Goal: Information Seeking & Learning: Learn about a topic

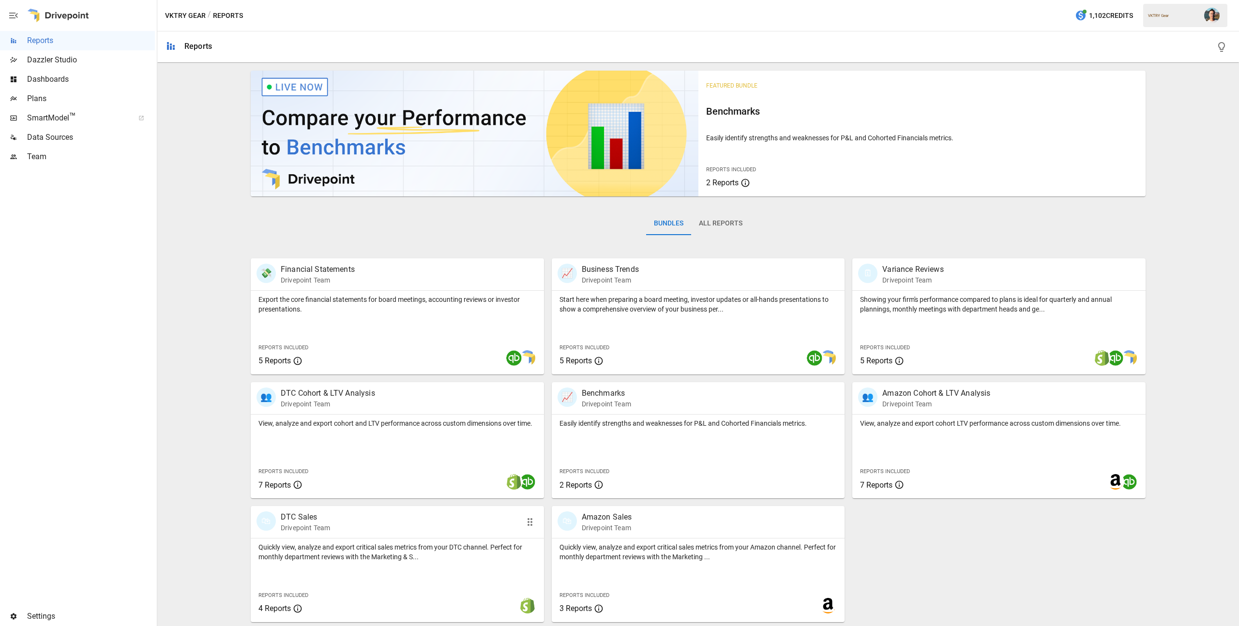
click at [456, 560] on p "Quickly view, analyze and export critical sales metrics from your DTC channel. …" at bounding box center [397, 551] width 278 height 19
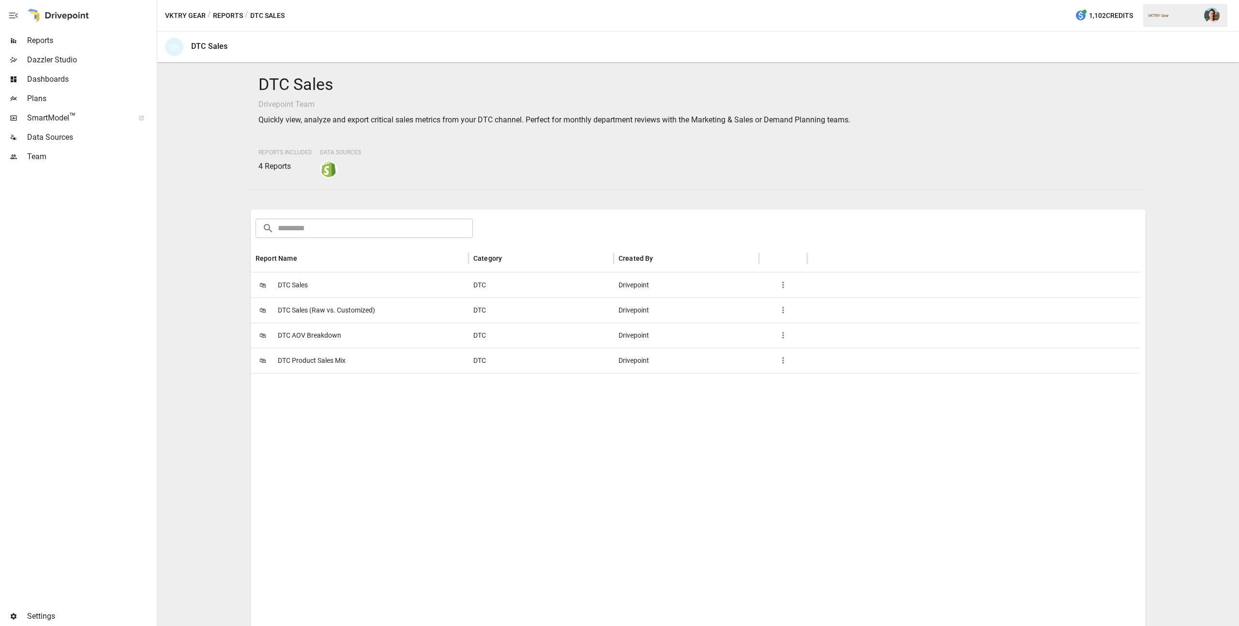
click at [304, 285] on span "DTC Sales" at bounding box center [293, 285] width 30 height 25
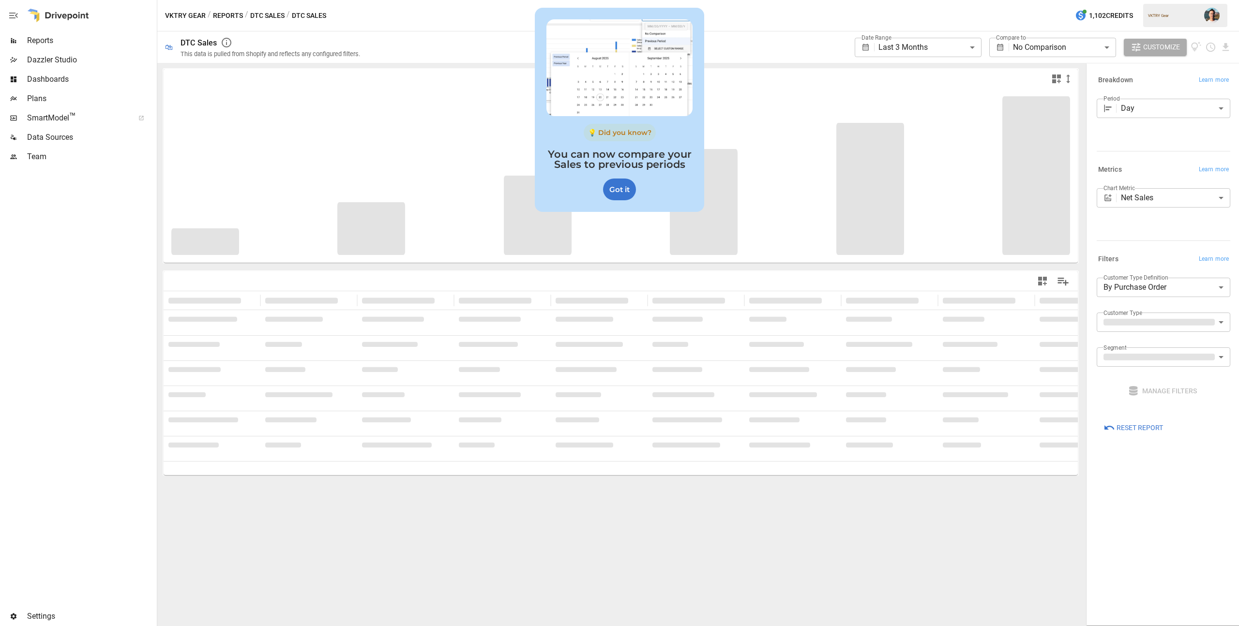
click at [742, 39] on div "**********" at bounding box center [801, 46] width 859 height 31
click at [619, 196] on div "Got it" at bounding box center [619, 190] width 33 height 22
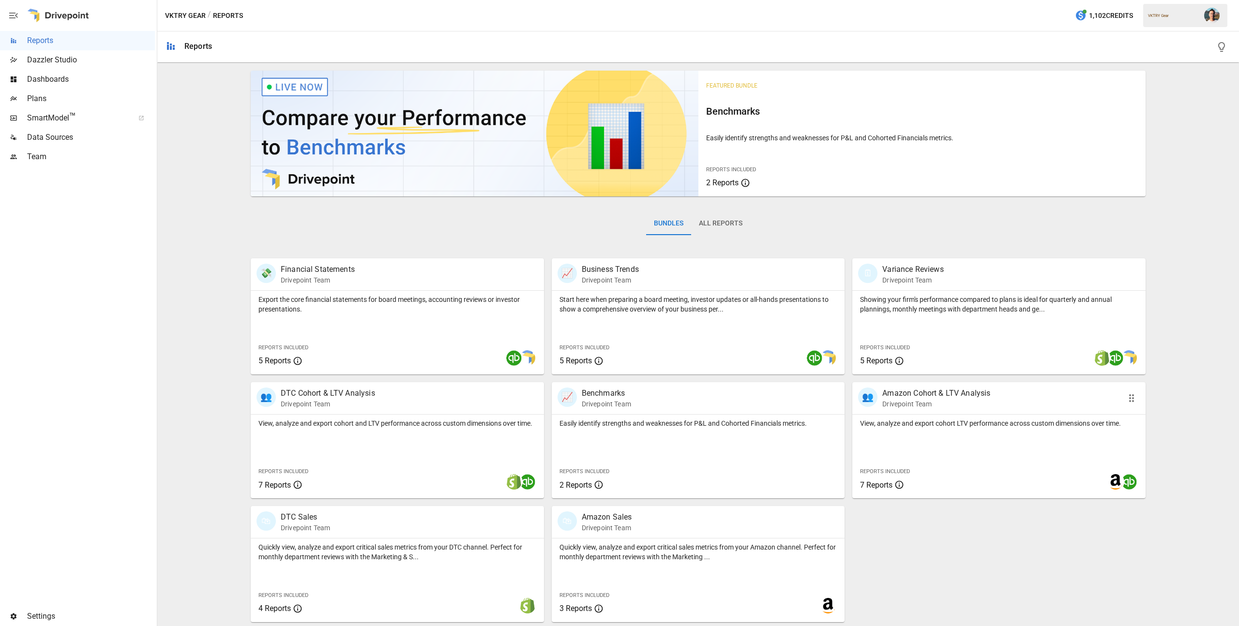
click at [921, 426] on p "View, analyze and export cohort LTV performance across custom dimensions over t…" at bounding box center [999, 424] width 278 height 10
click at [701, 553] on p "Quickly view, analyze and export critical sales metrics from your Amazon channe…" at bounding box center [698, 551] width 278 height 19
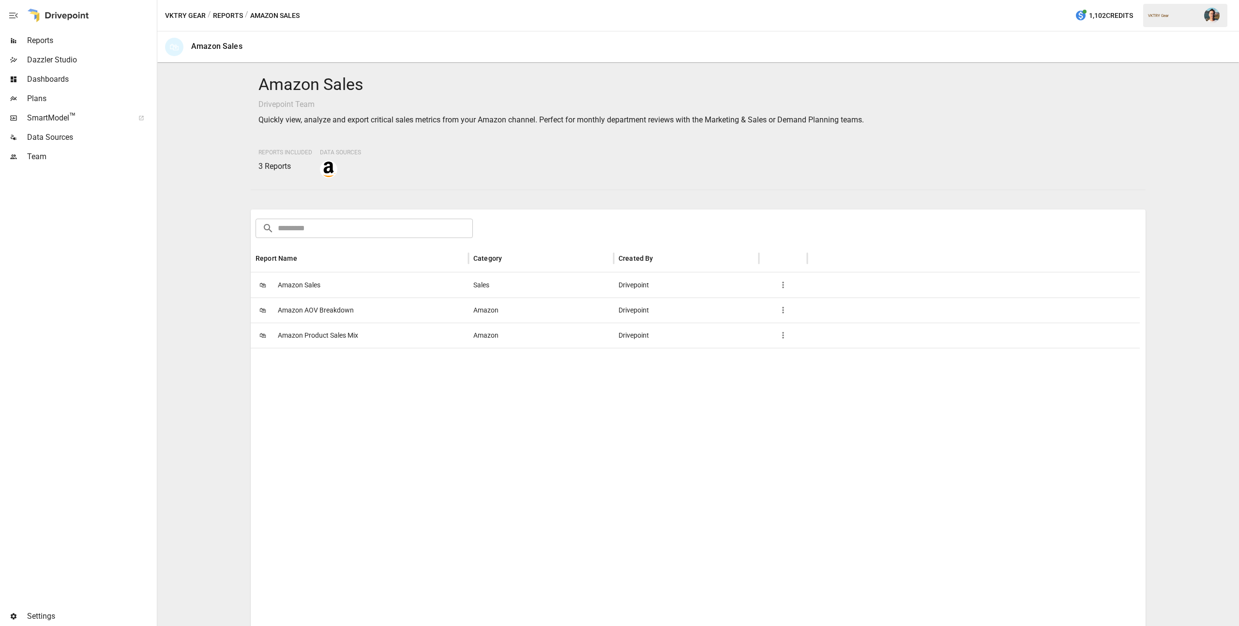
click at [316, 285] on span "Amazon Sales" at bounding box center [299, 285] width 43 height 25
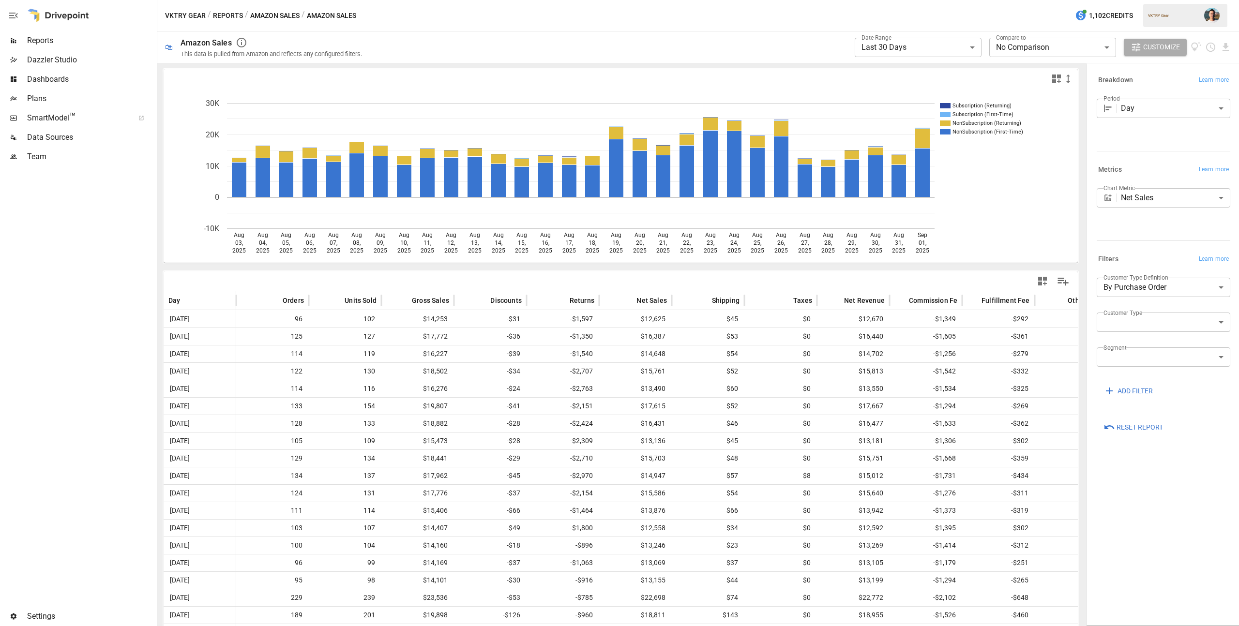
click at [936, 0] on body "**********" at bounding box center [619, 0] width 1239 height 0
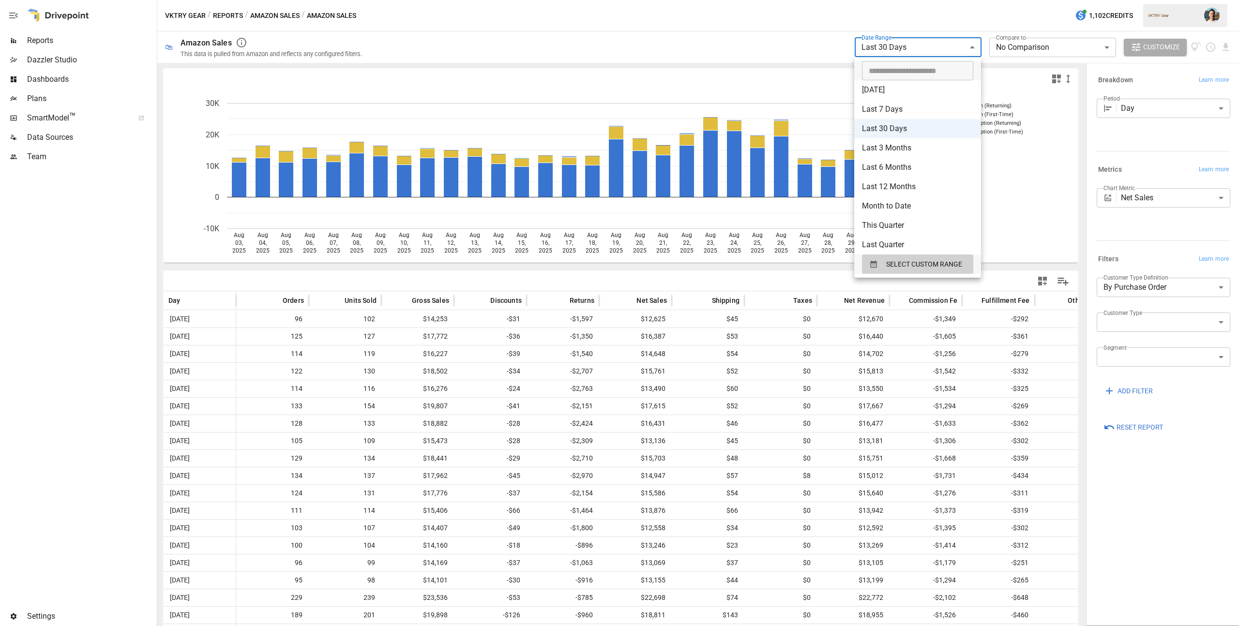
click at [912, 149] on li "Last 3 Months" at bounding box center [917, 147] width 127 height 19
type input "**********"
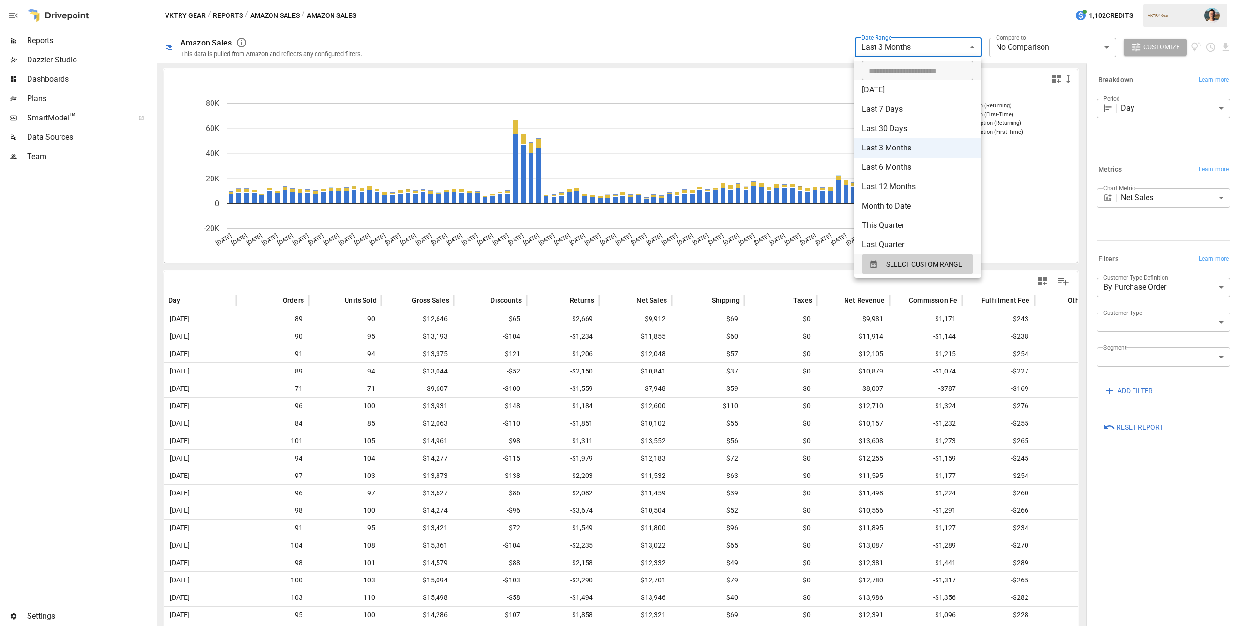
click at [929, 0] on body "**********" at bounding box center [619, 0] width 1239 height 0
click at [63, 42] on div at bounding box center [619, 313] width 1239 height 626
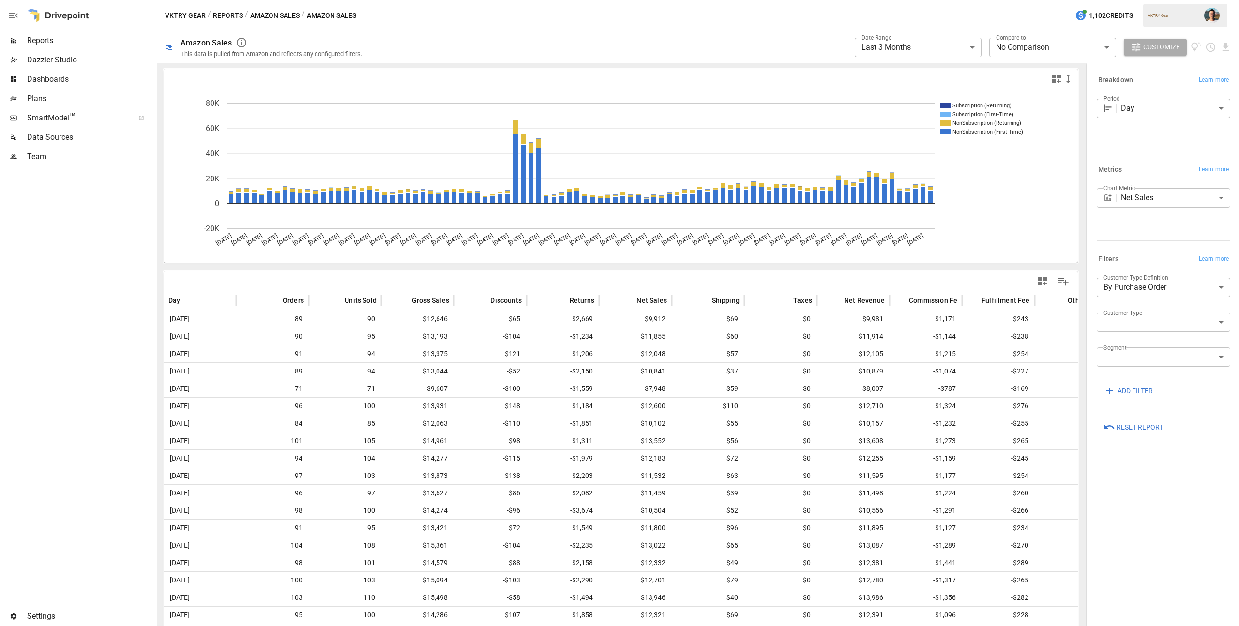
click at [52, 41] on span "Reports" at bounding box center [91, 41] width 128 height 12
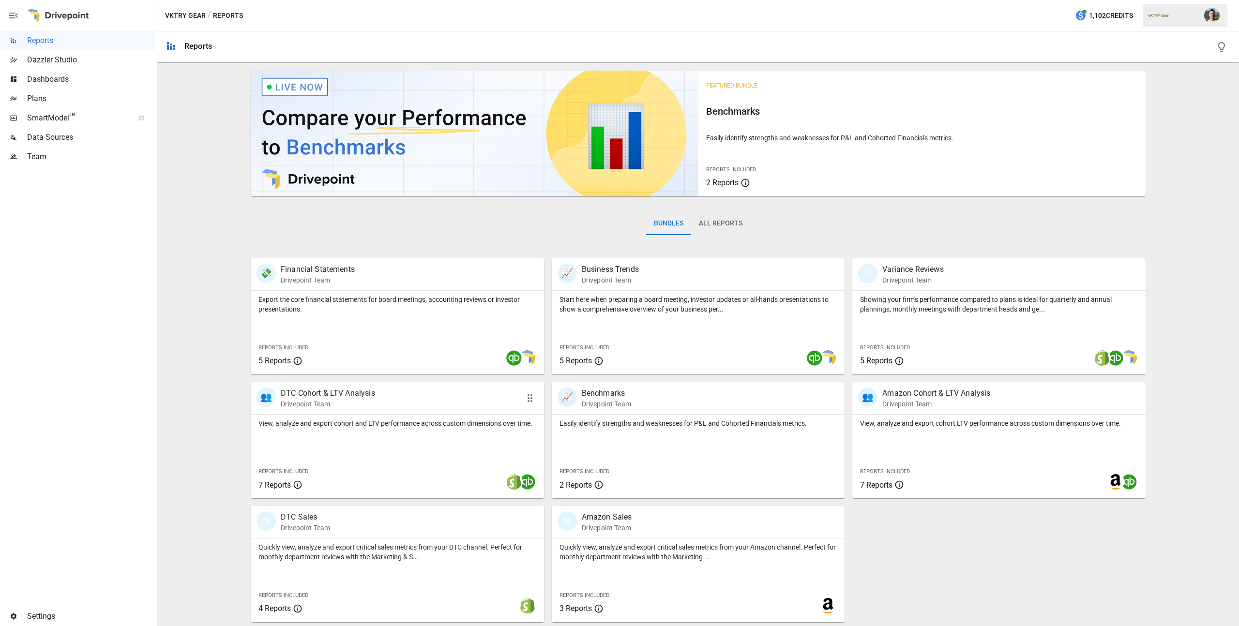
click at [408, 448] on div "View, analyze and export cohort and LTV performance across custom dimensions ov…" at bounding box center [397, 457] width 293 height 84
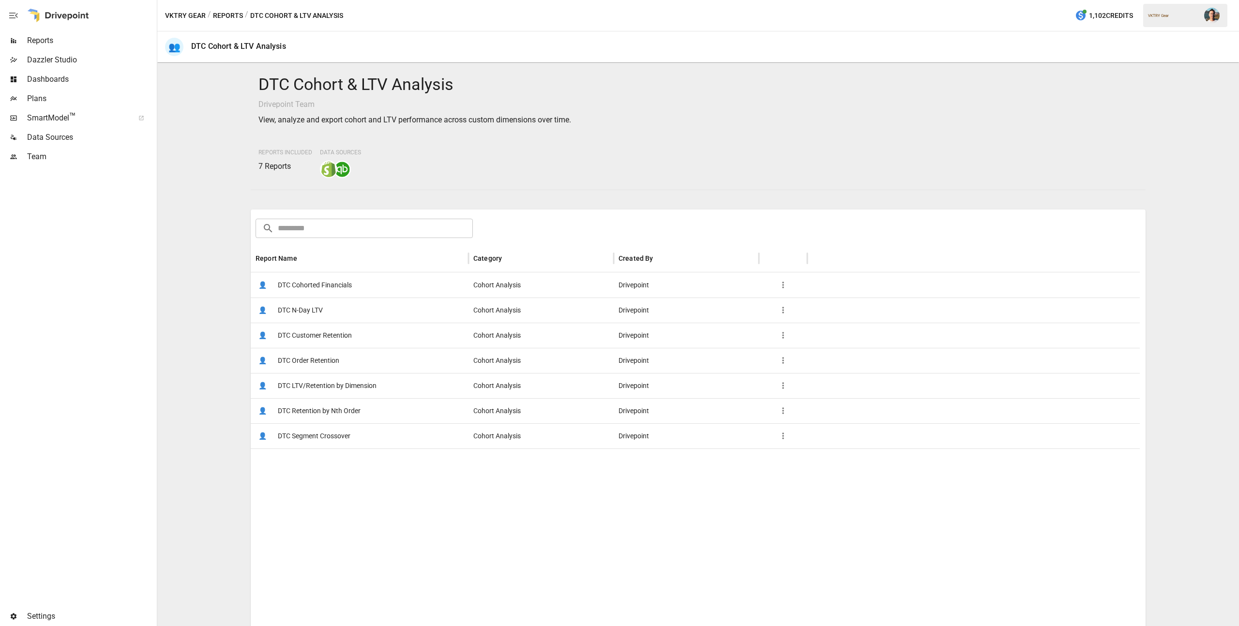
click at [348, 383] on span "DTC LTV/Retention by Dimension" at bounding box center [327, 386] width 99 height 25
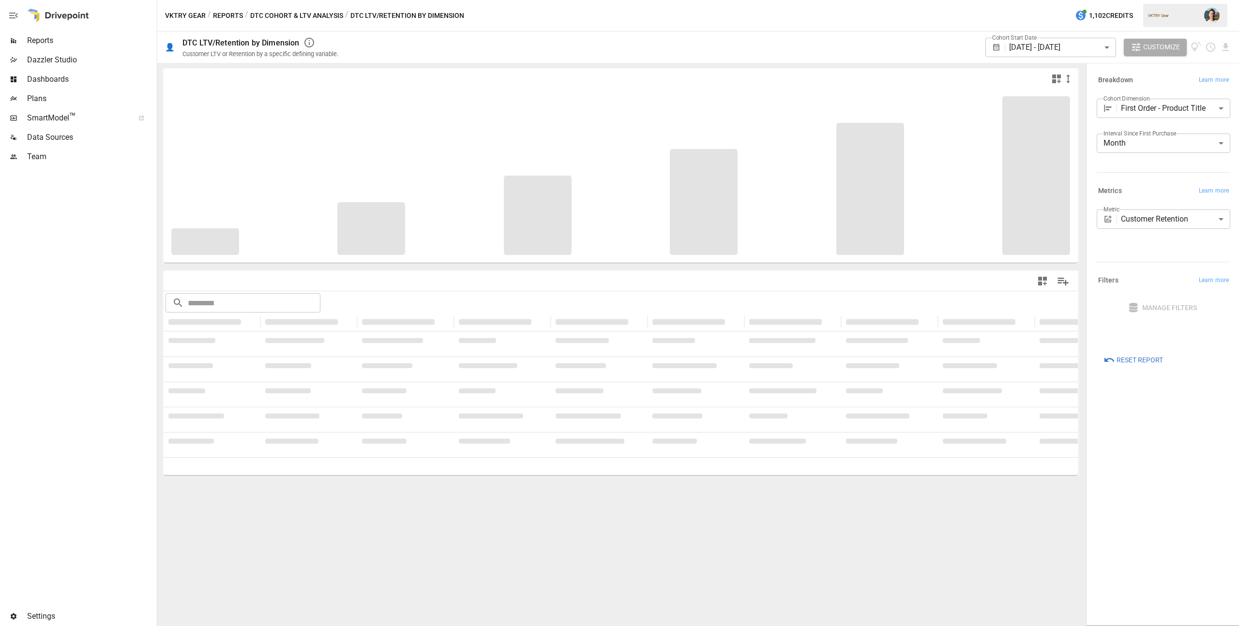
click at [1109, 0] on body "**********" at bounding box center [619, 0] width 1239 height 0
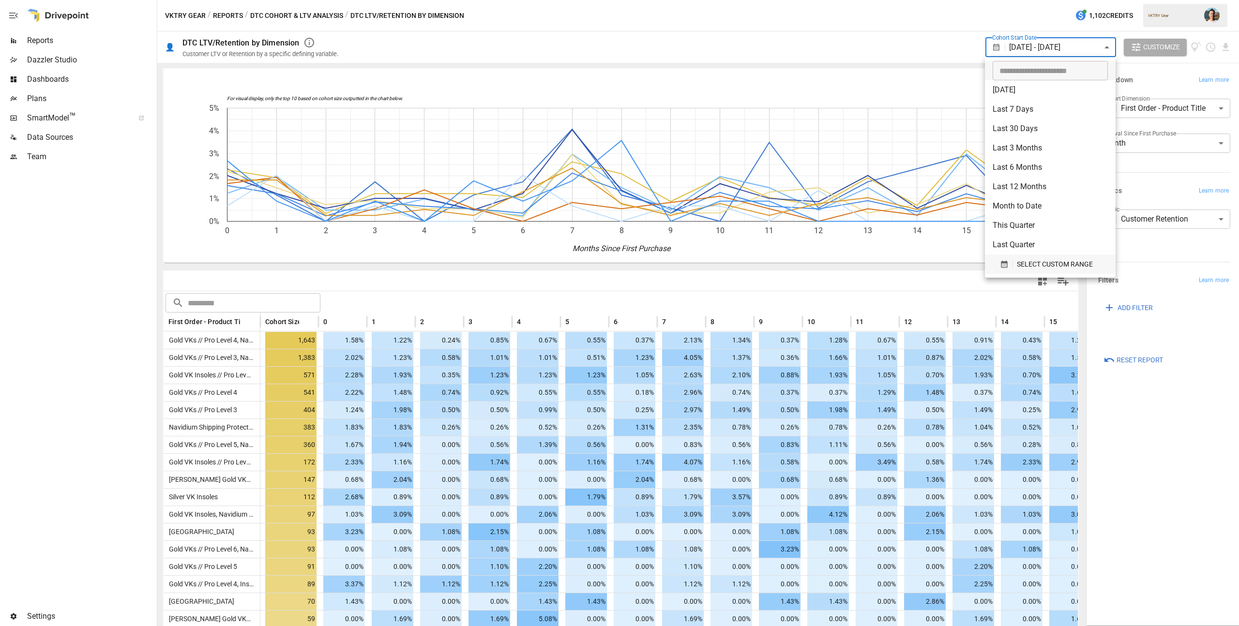
click at [1015, 263] on div "SELECT CUSTOM RANGE" at bounding box center [1050, 264] width 101 height 12
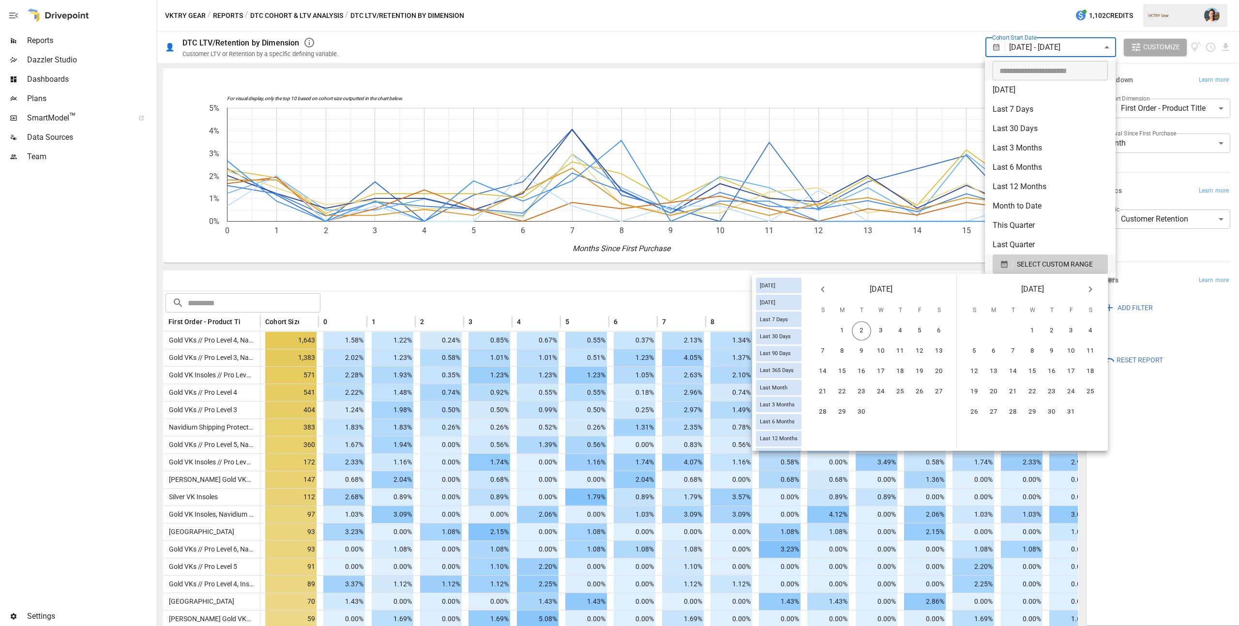
click at [822, 289] on icon "Previous month" at bounding box center [823, 290] width 12 height 12
click at [823, 289] on icon "Previous month" at bounding box center [823, 290] width 12 height 12
click at [1089, 289] on icon "Next month" at bounding box center [1090, 290] width 12 height 12
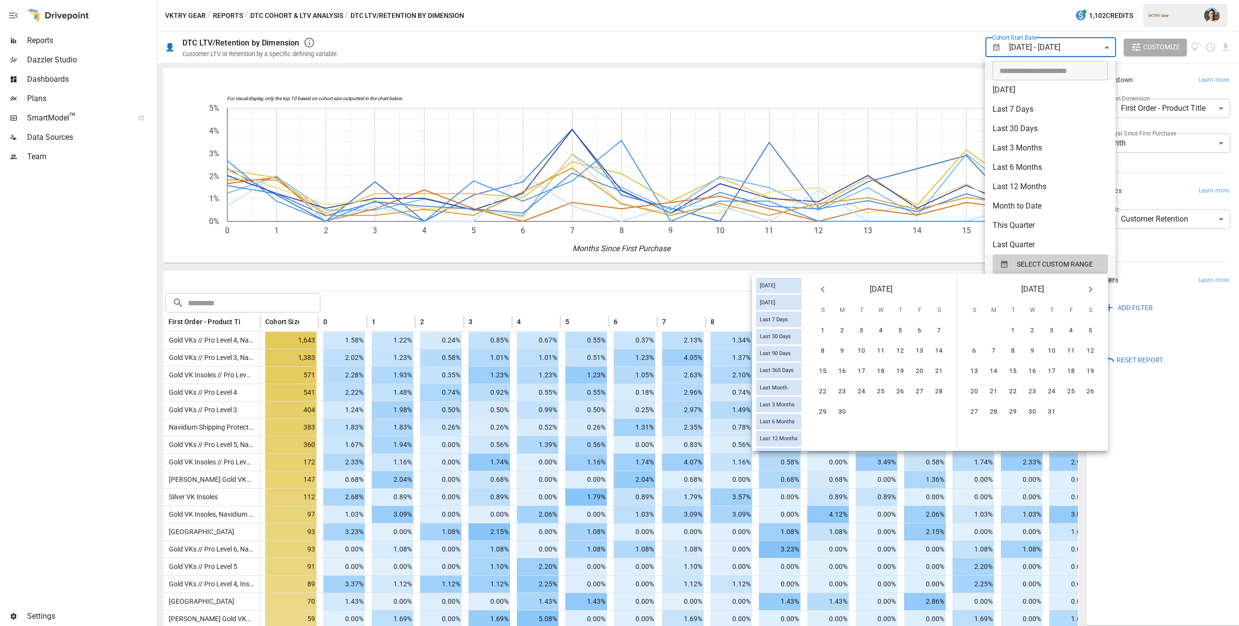
click at [816, 288] on button "Previous month" at bounding box center [822, 289] width 19 height 19
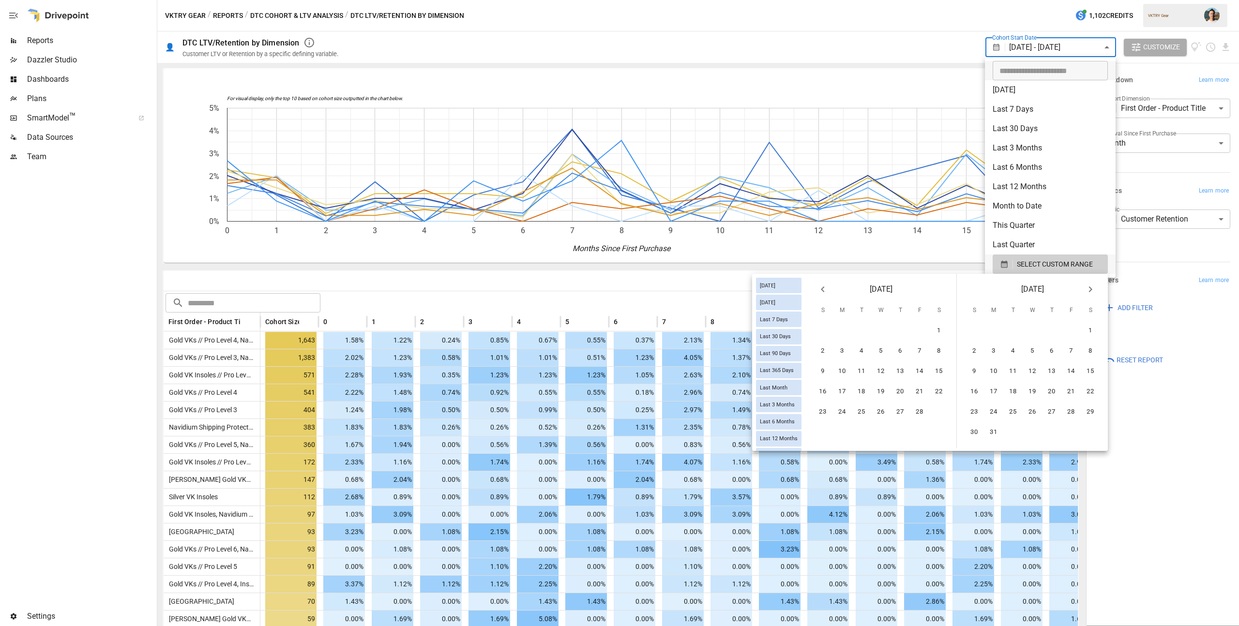
click at [816, 288] on button "Previous month" at bounding box center [822, 289] width 19 height 19
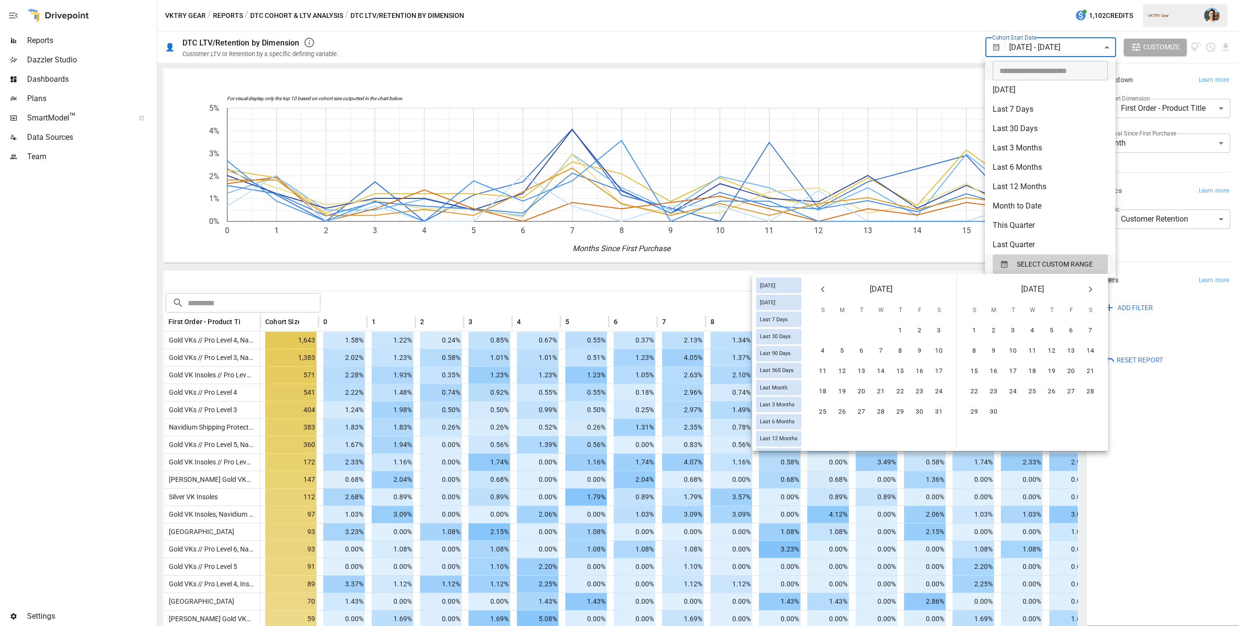
click at [816, 288] on button "Previous month" at bounding box center [822, 289] width 19 height 19
click at [841, 328] on button "1" at bounding box center [841, 330] width 19 height 19
click at [884, 412] on button "31" at bounding box center [880, 412] width 19 height 19
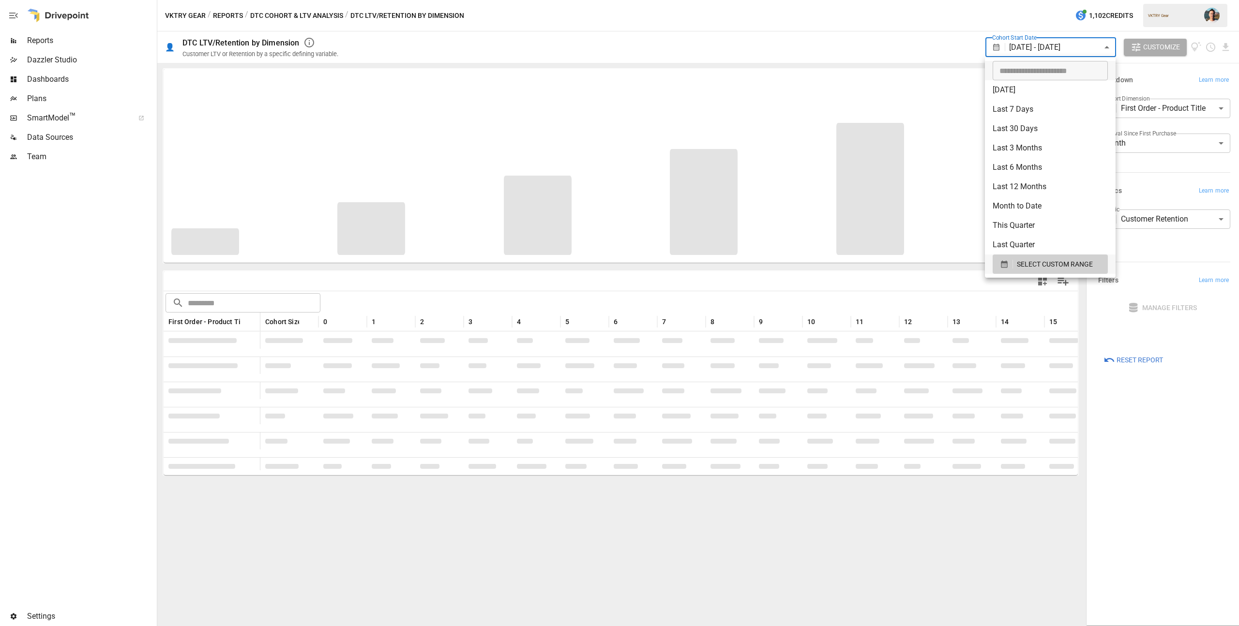
click at [956, 25] on div at bounding box center [619, 313] width 1239 height 626
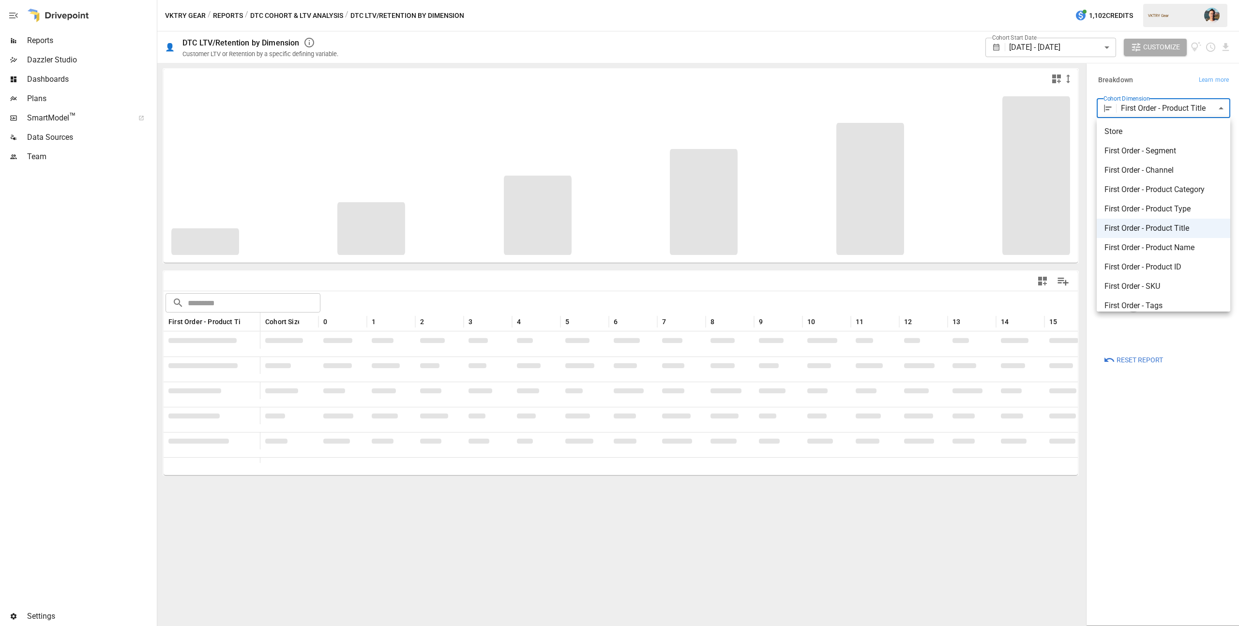
click at [1139, 0] on body "Reports Dazzler Studio Dashboards Plans SmartModel ™ Data Sources Team Settings…" at bounding box center [619, 0] width 1239 height 0
click at [1176, 182] on span "First Order - Discount Code" at bounding box center [1163, 182] width 118 height 12
type input "**********"
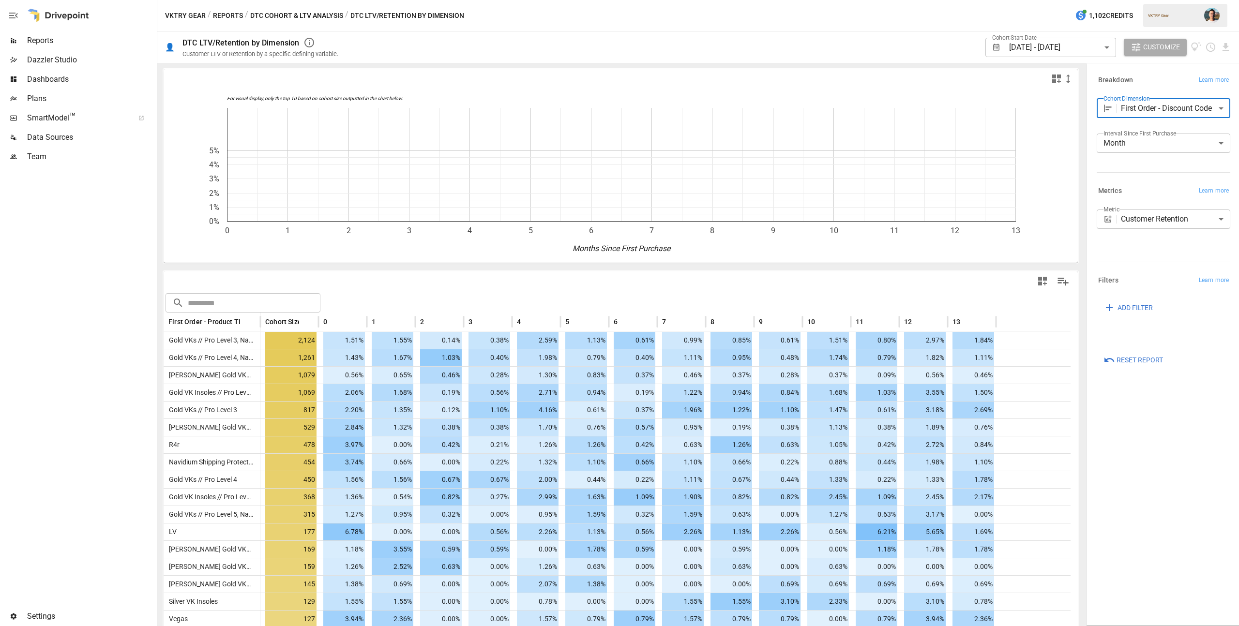
click at [1136, 303] on span "ADD FILTER" at bounding box center [1134, 308] width 35 height 12
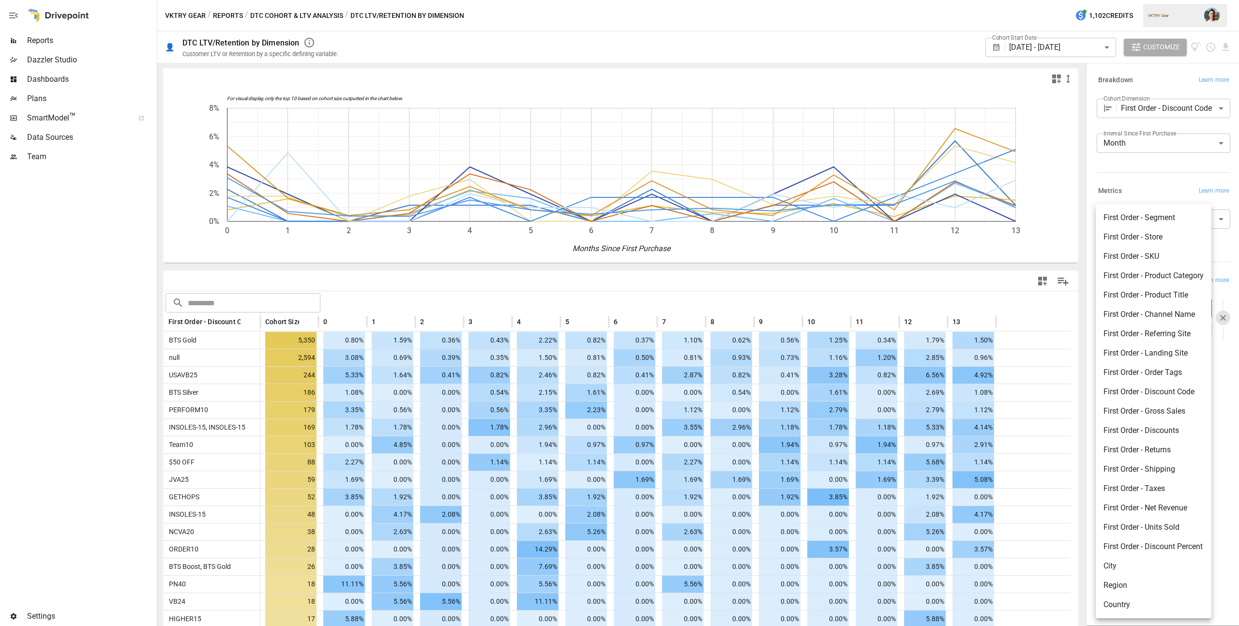
click at [1148, 0] on body "Reports Dazzler Studio Dashboards Plans SmartModel ™ Data Sources Team Settings…" at bounding box center [619, 0] width 1239 height 0
click at [1187, 392] on li "First Order - Discount Code" at bounding box center [1154, 391] width 116 height 19
type input "**********"
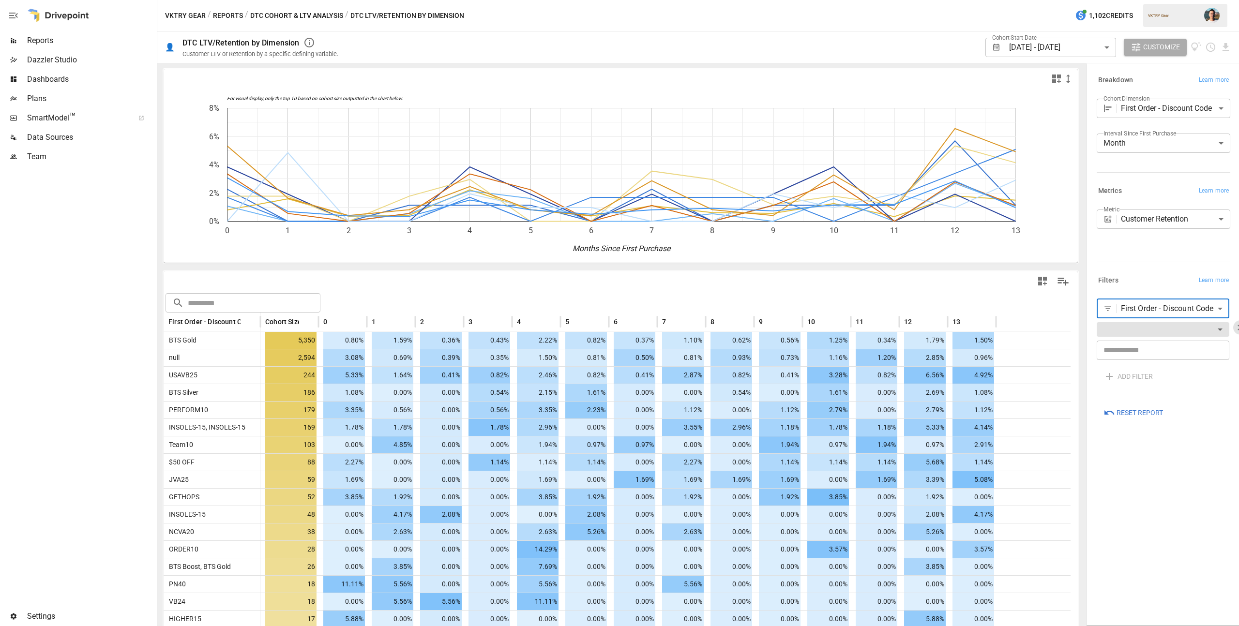
click at [1142, 0] on body "Reports Dazzler Studio Dashboards Plans SmartModel ™ Data Sources Team Settings…" at bounding box center [619, 0] width 1239 height 0
click at [1134, 283] on div at bounding box center [619, 313] width 1239 height 626
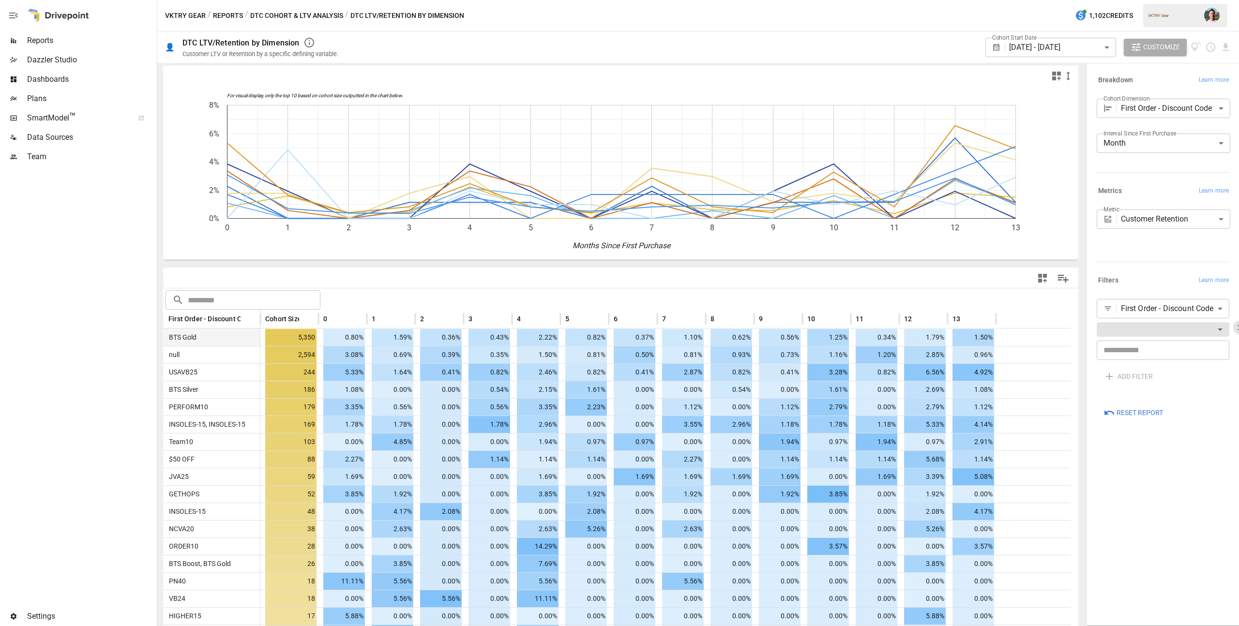
scroll to position [4, 0]
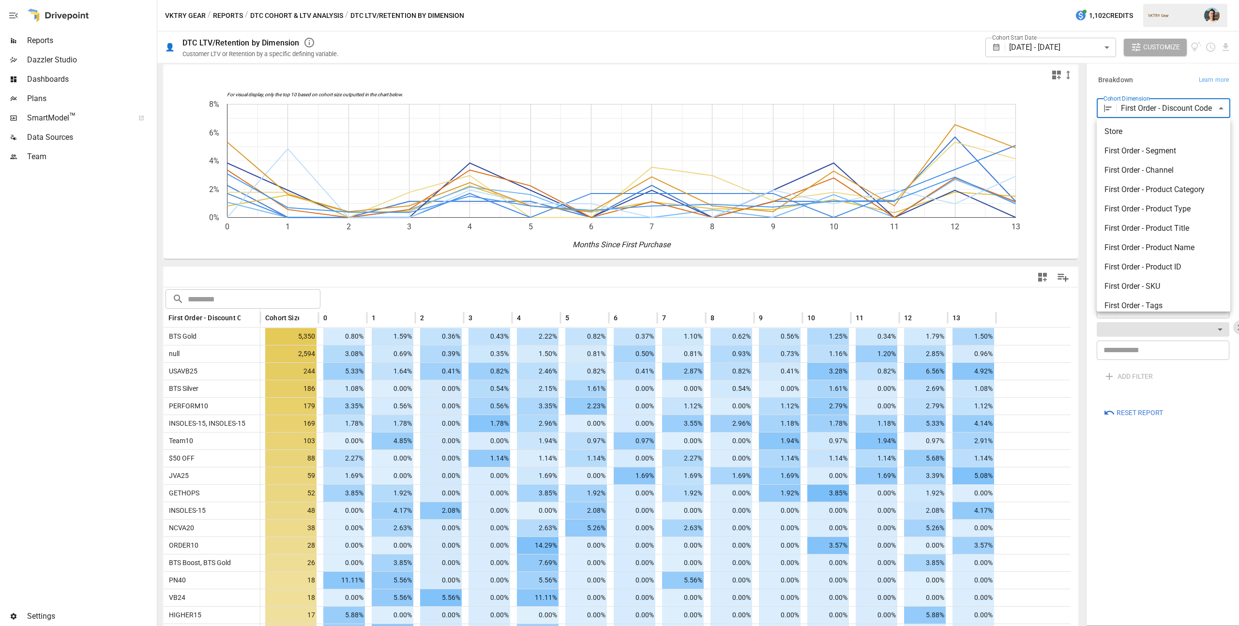
click at [1180, 0] on body "Reports Dazzler Studio Dashboards Plans SmartModel ™ Data Sources Team Settings…" at bounding box center [619, 0] width 1239 height 0
click at [1186, 220] on span "First Order - Landing Site" at bounding box center [1163, 221] width 118 height 12
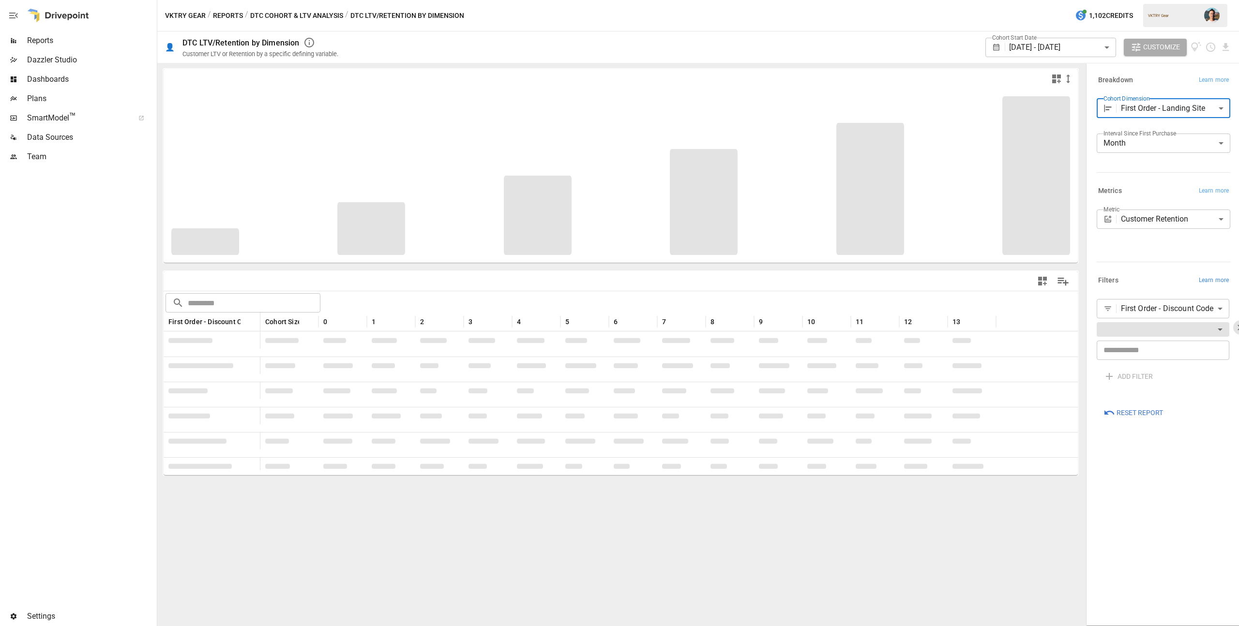
click at [1220, 281] on span "Learn more" at bounding box center [1214, 281] width 30 height 10
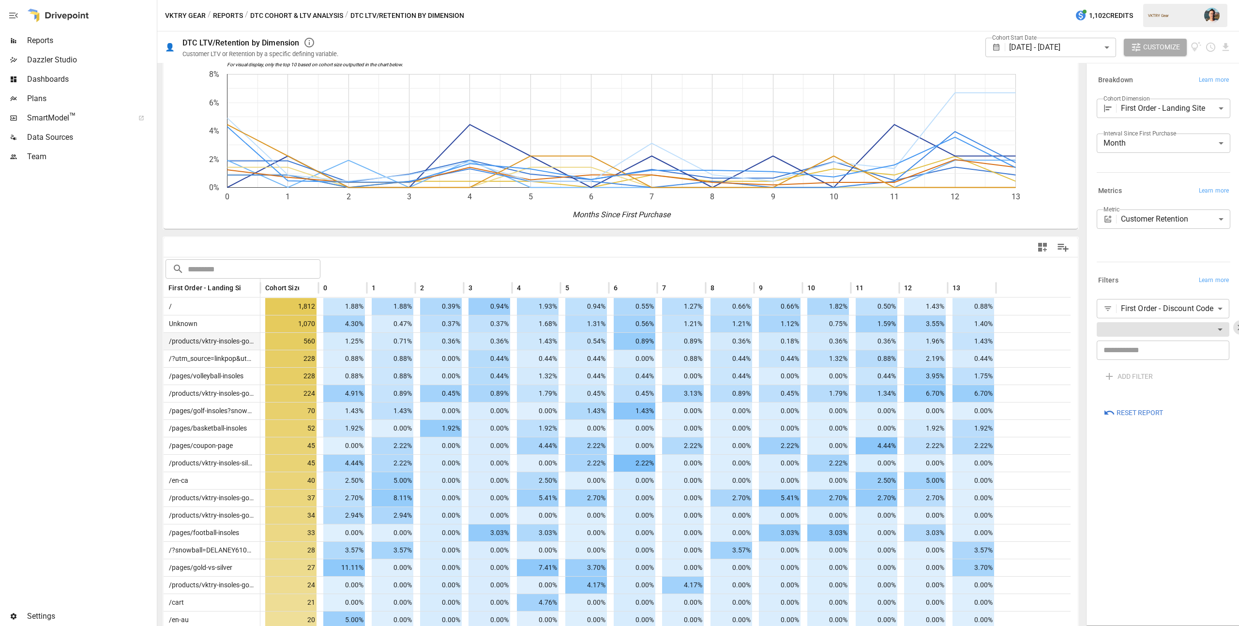
scroll to position [35, 0]
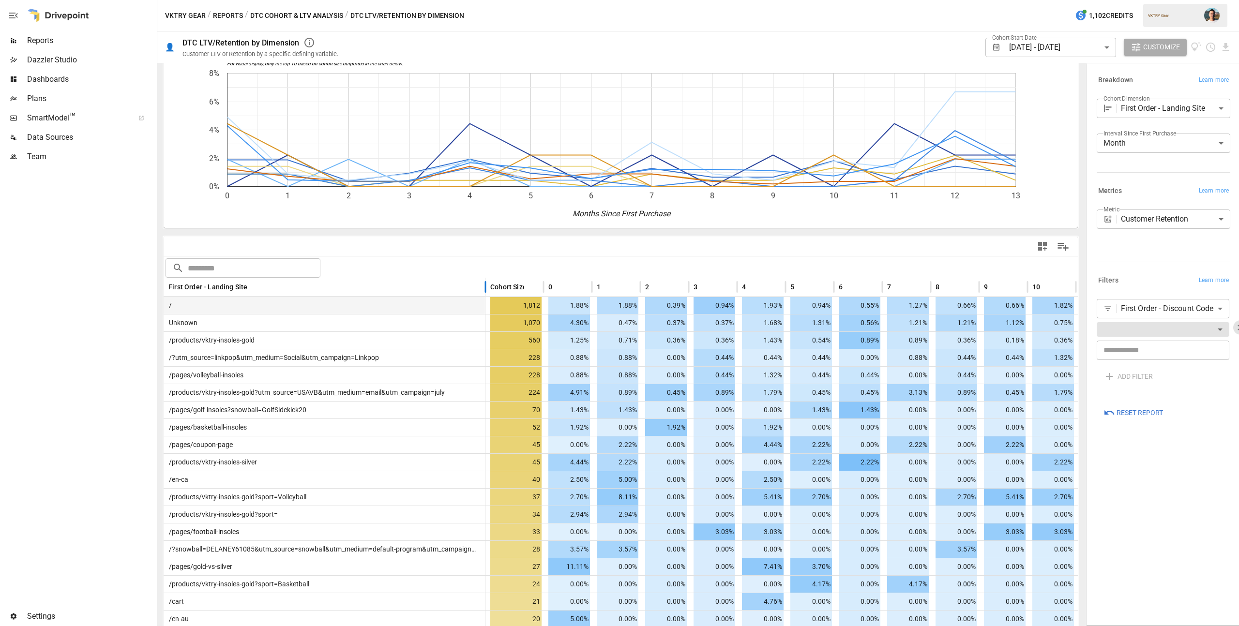
drag, startPoint x: 258, startPoint y: 284, endPoint x: 483, endPoint y: 299, distance: 225.5
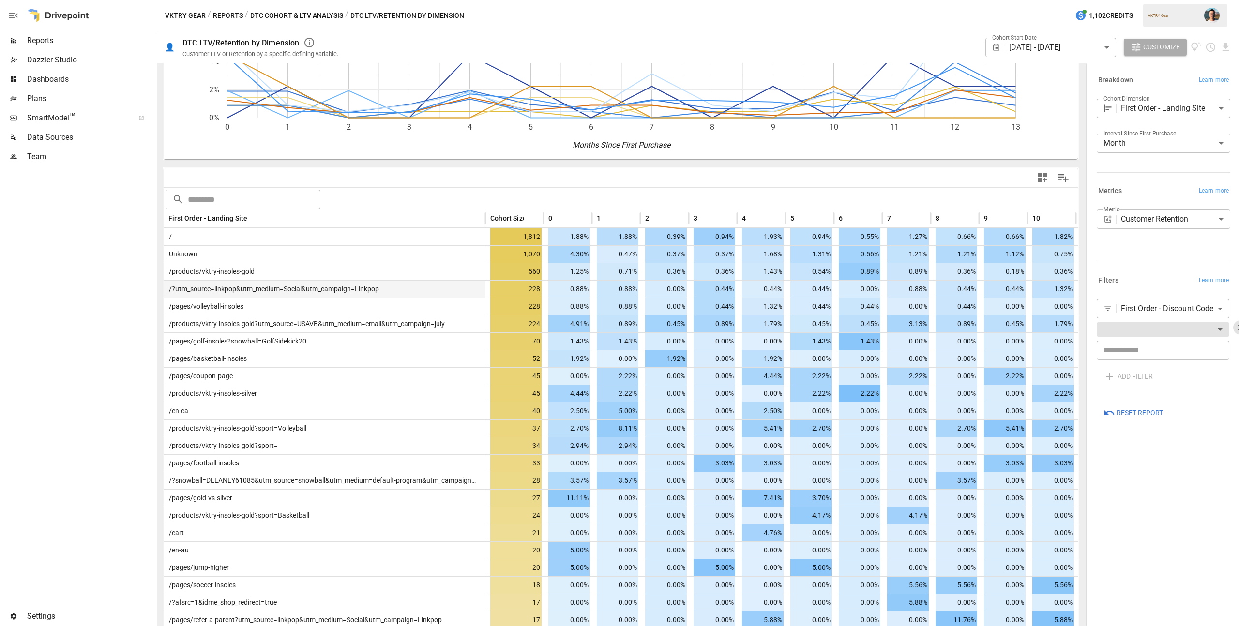
scroll to position [104, 0]
click at [1155, 0] on body "Reports Dazzler Studio Dashboards Plans SmartModel ™ Data Sources Team Settings…" at bounding box center [619, 0] width 1239 height 0
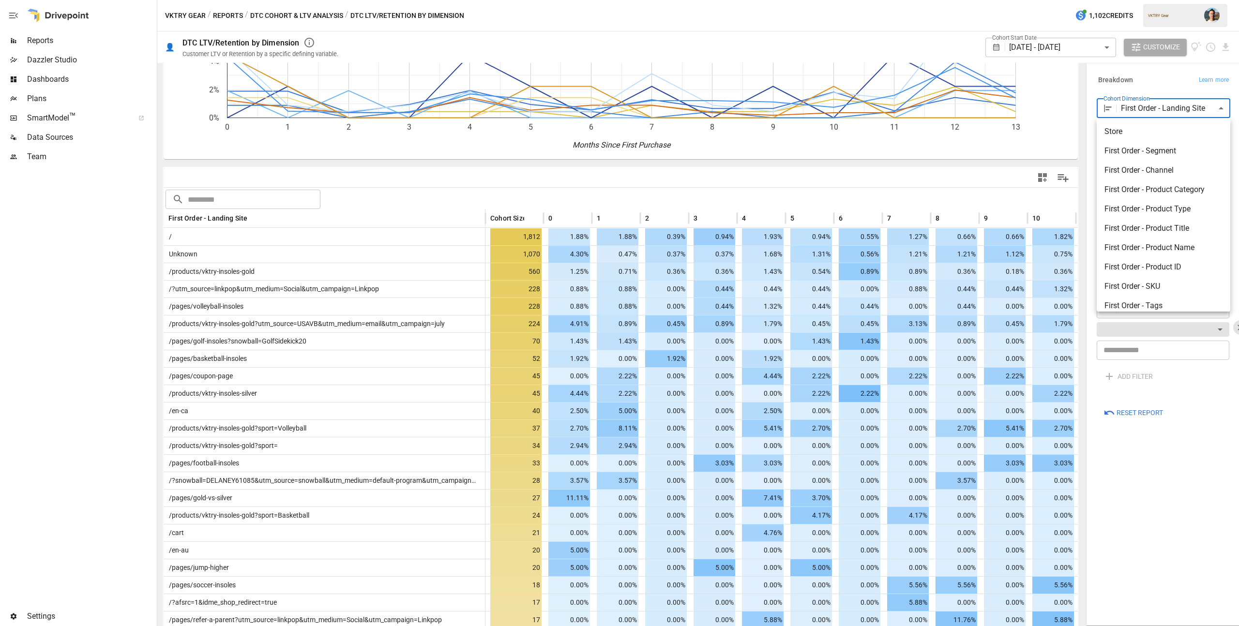
scroll to position [143, 0]
click at [1170, 237] on span "First Order - Referring Site" at bounding box center [1163, 240] width 118 height 12
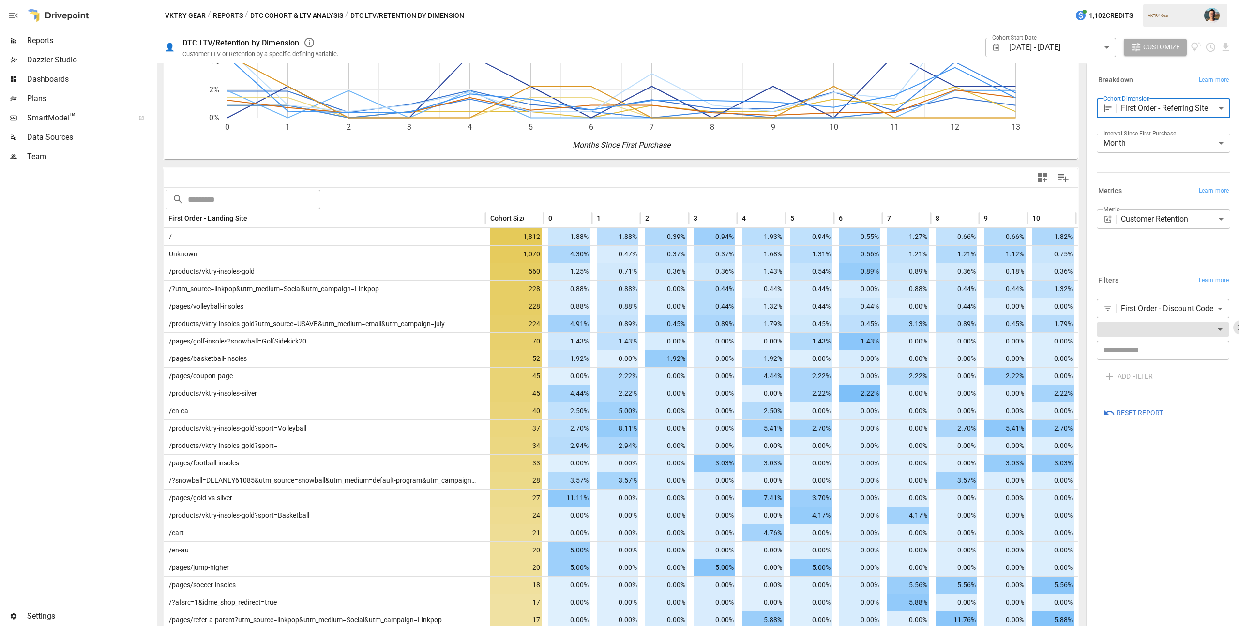
type input "**********"
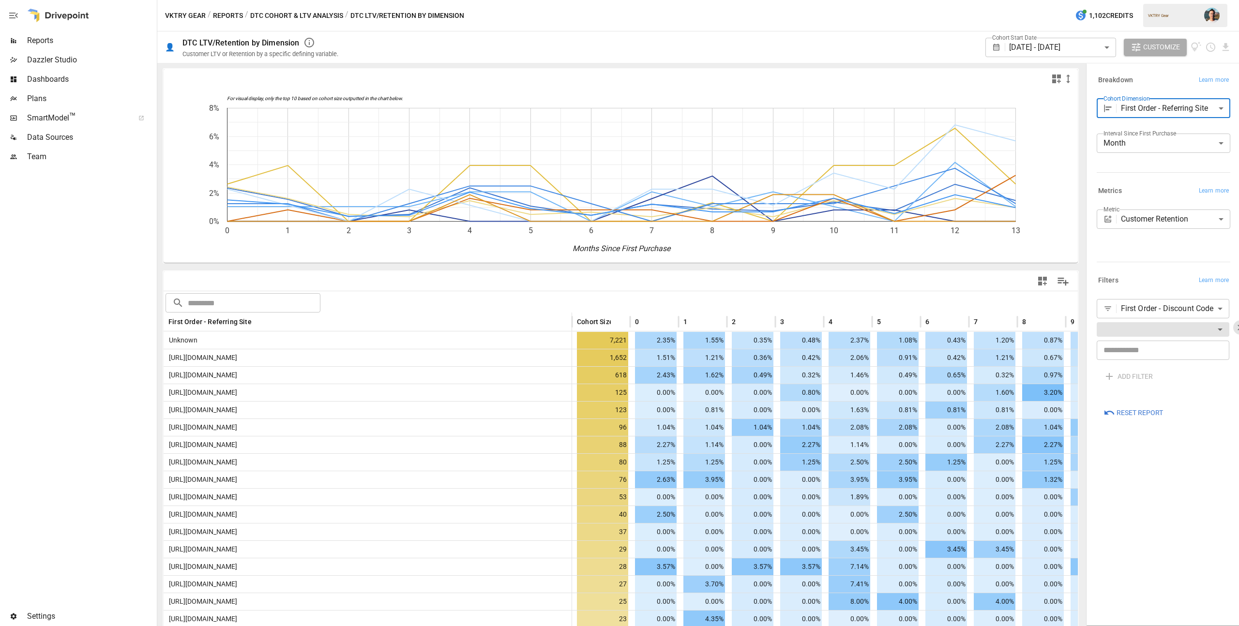
click at [1103, 0] on body "Reports Dazzler Studio Dashboards Plans SmartModel ™ Data Sources Team Settings…" at bounding box center [619, 0] width 1239 height 0
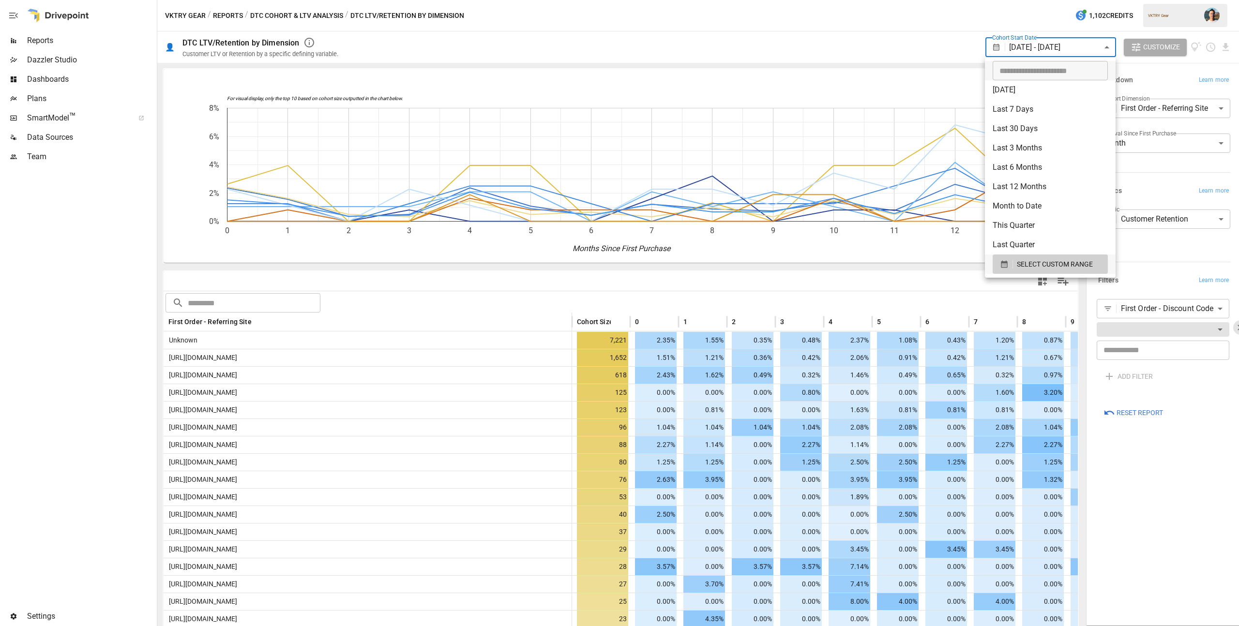
click at [1067, 186] on li "Last 12 Months" at bounding box center [1050, 186] width 131 height 19
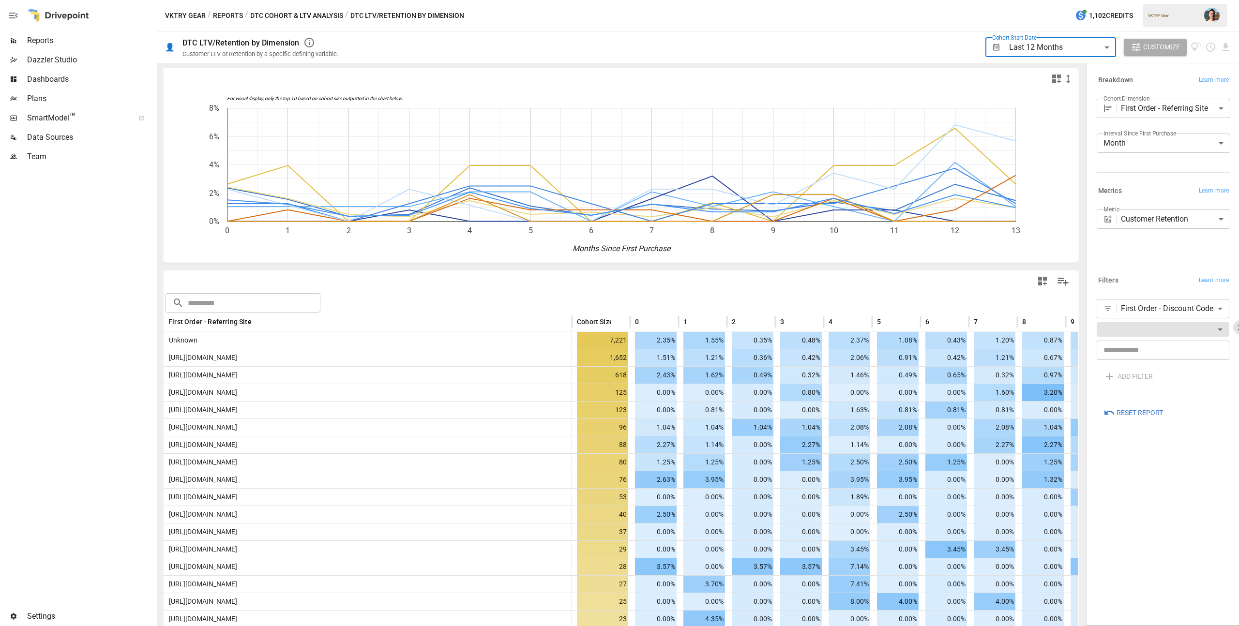
type input "**********"
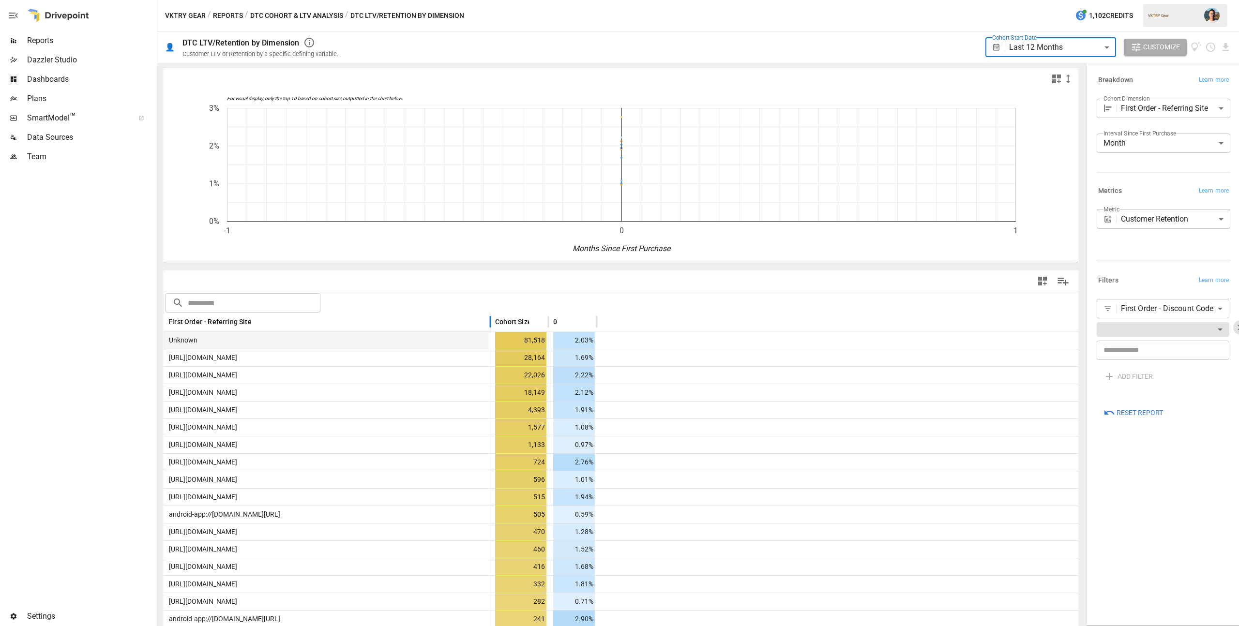
drag, startPoint x: 260, startPoint y: 321, endPoint x: 391, endPoint y: 337, distance: 131.6
click at [489, 319] on div at bounding box center [490, 322] width 5 height 19
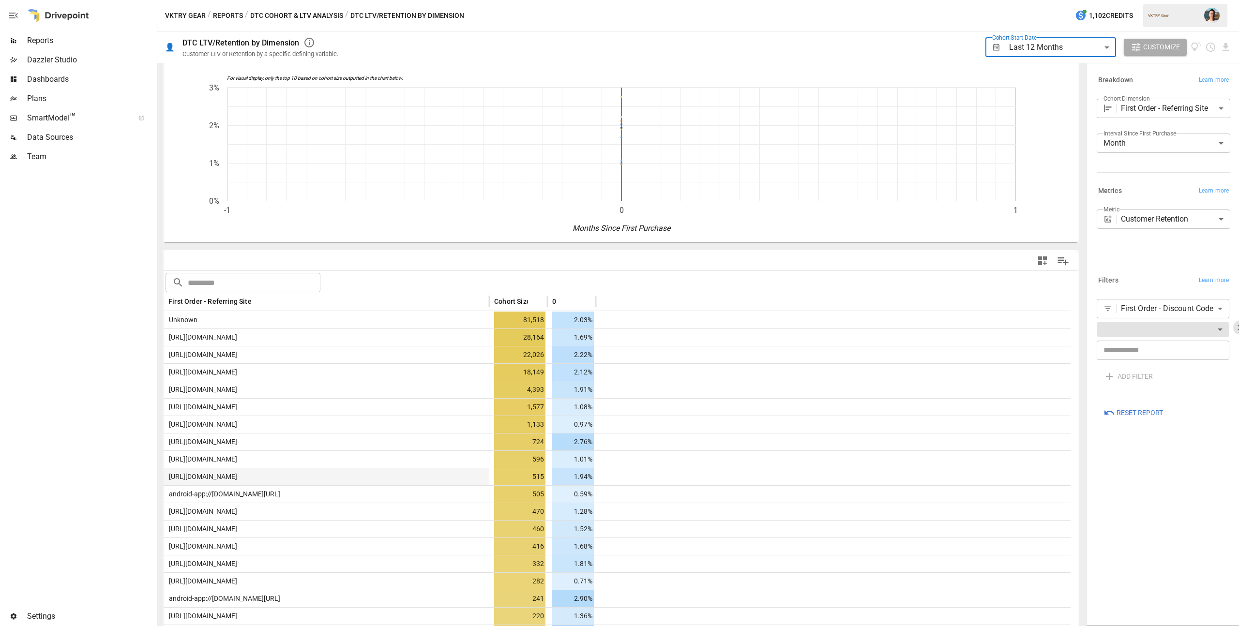
scroll to position [20, 0]
